Goal: Navigation & Orientation: Find specific page/section

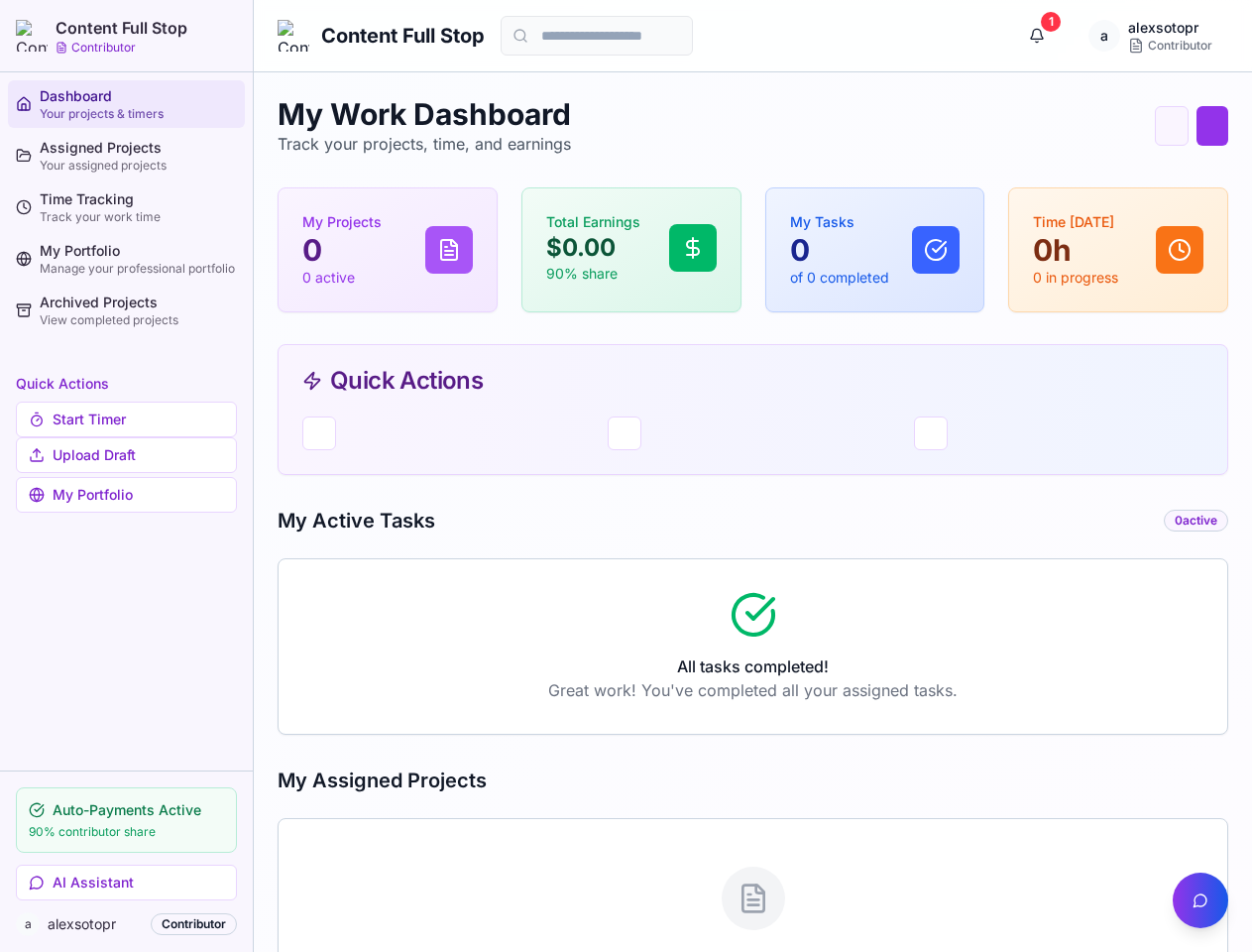
click at [626, 476] on div "My Work Dashboard Track your projects, time, and earnings Quick Timer Upload Dr…" at bounding box center [752, 569] width 951 height 946
click at [126, 882] on button "AI Assistant" at bounding box center [126, 882] width 222 height 36
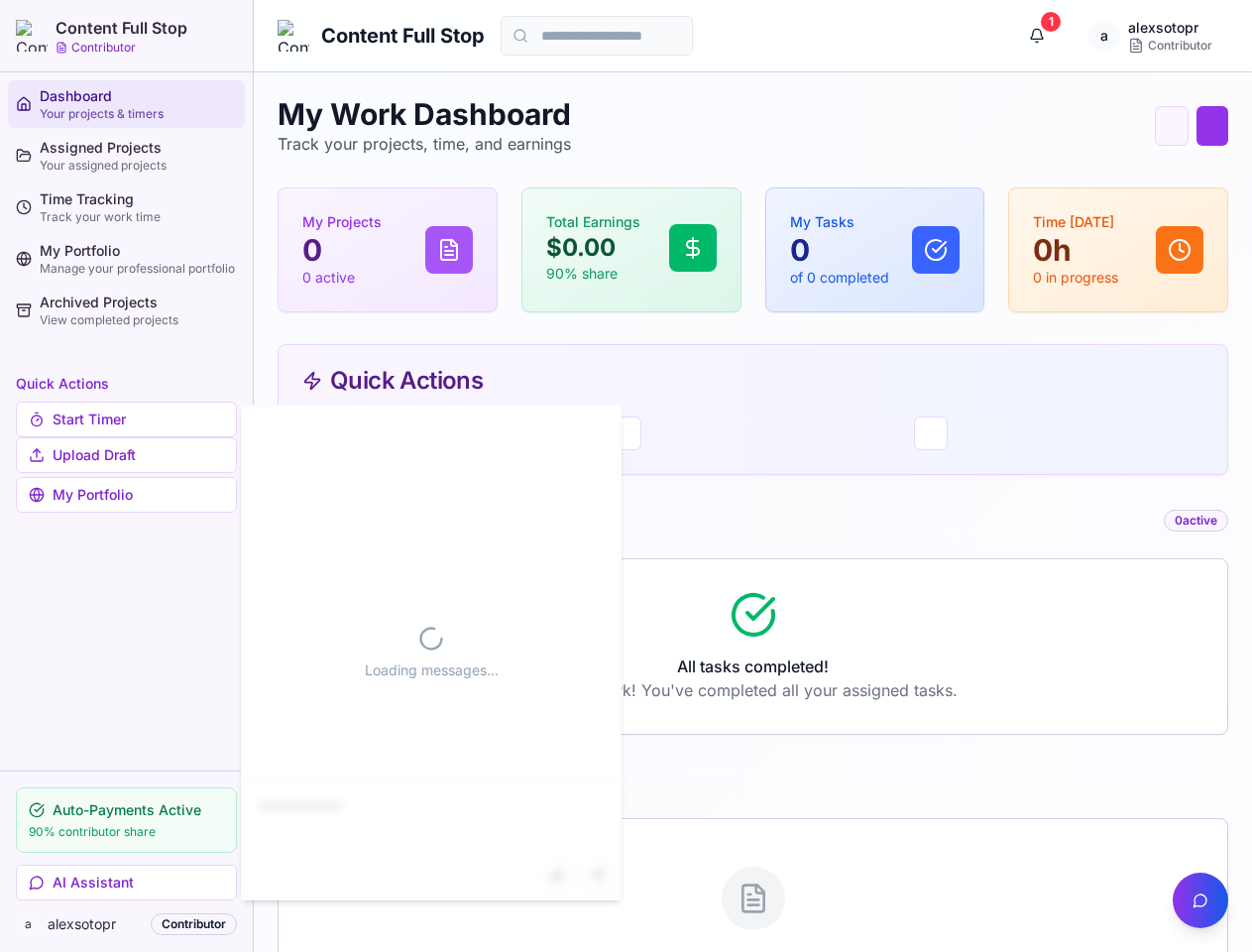
click at [1037, 36] on button "1" at bounding box center [1037, 36] width 40 height 40
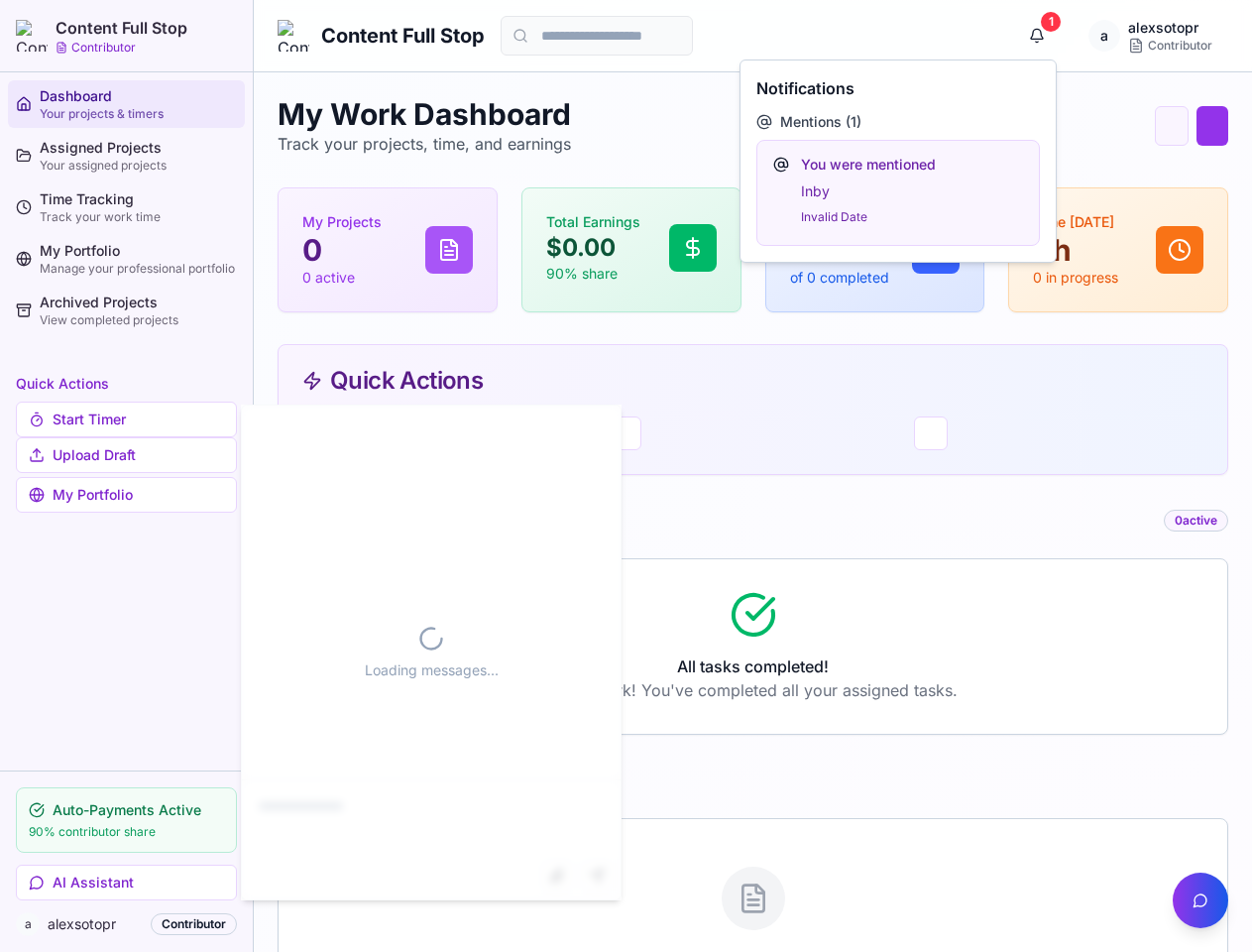
click at [1200, 900] on button "button" at bounding box center [1200, 900] width 56 height 56
